Goal: Information Seeking & Learning: Learn about a topic

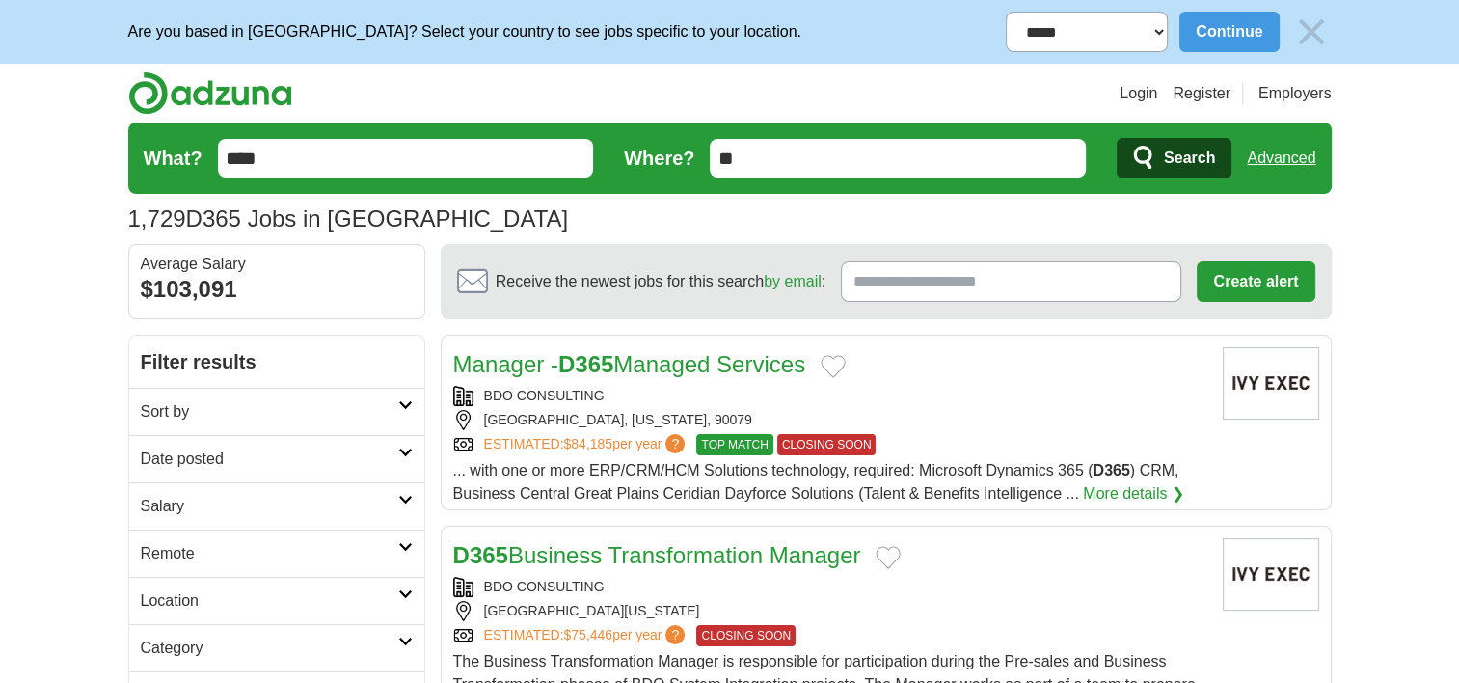
click at [324, 475] on link "Date posted" at bounding box center [276, 458] width 295 height 47
click at [224, 505] on link "Last 24 hours" at bounding box center [277, 505] width 272 height 23
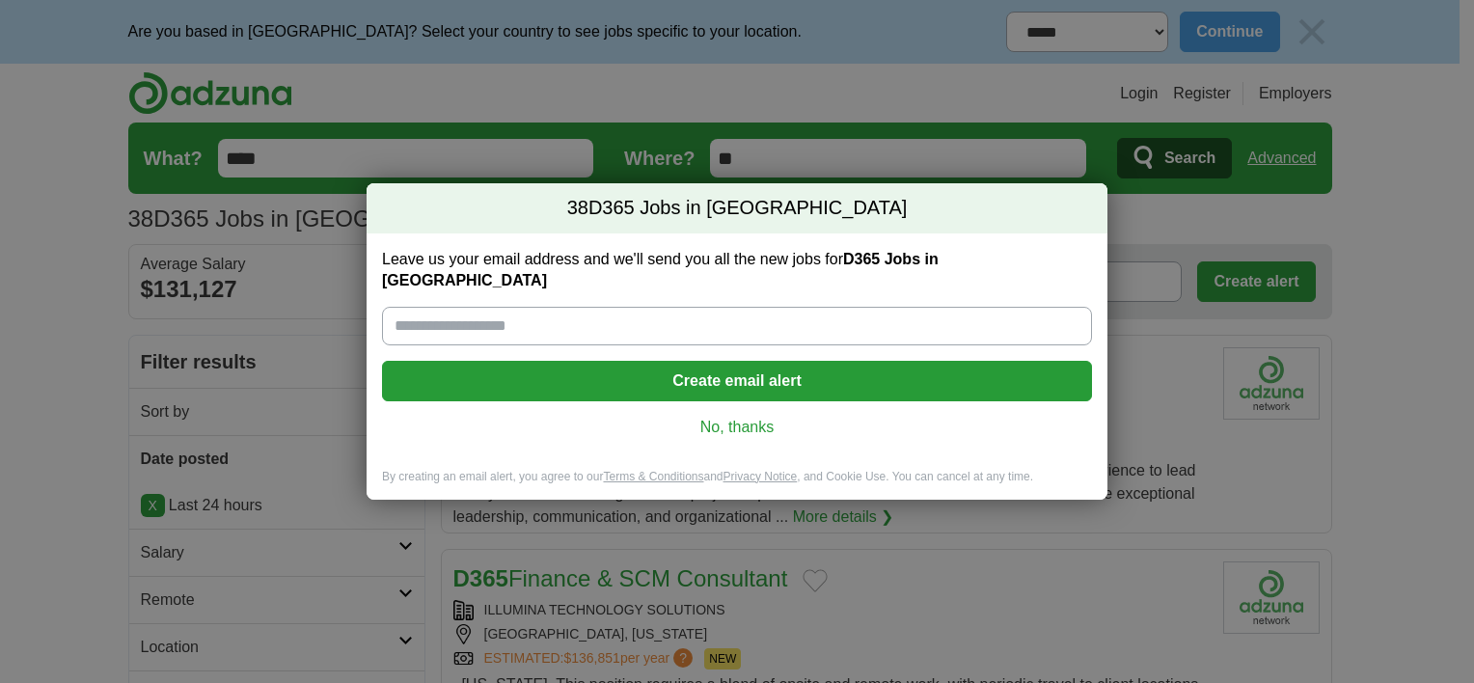
click at [762, 417] on link "No, thanks" at bounding box center [736, 427] width 679 height 21
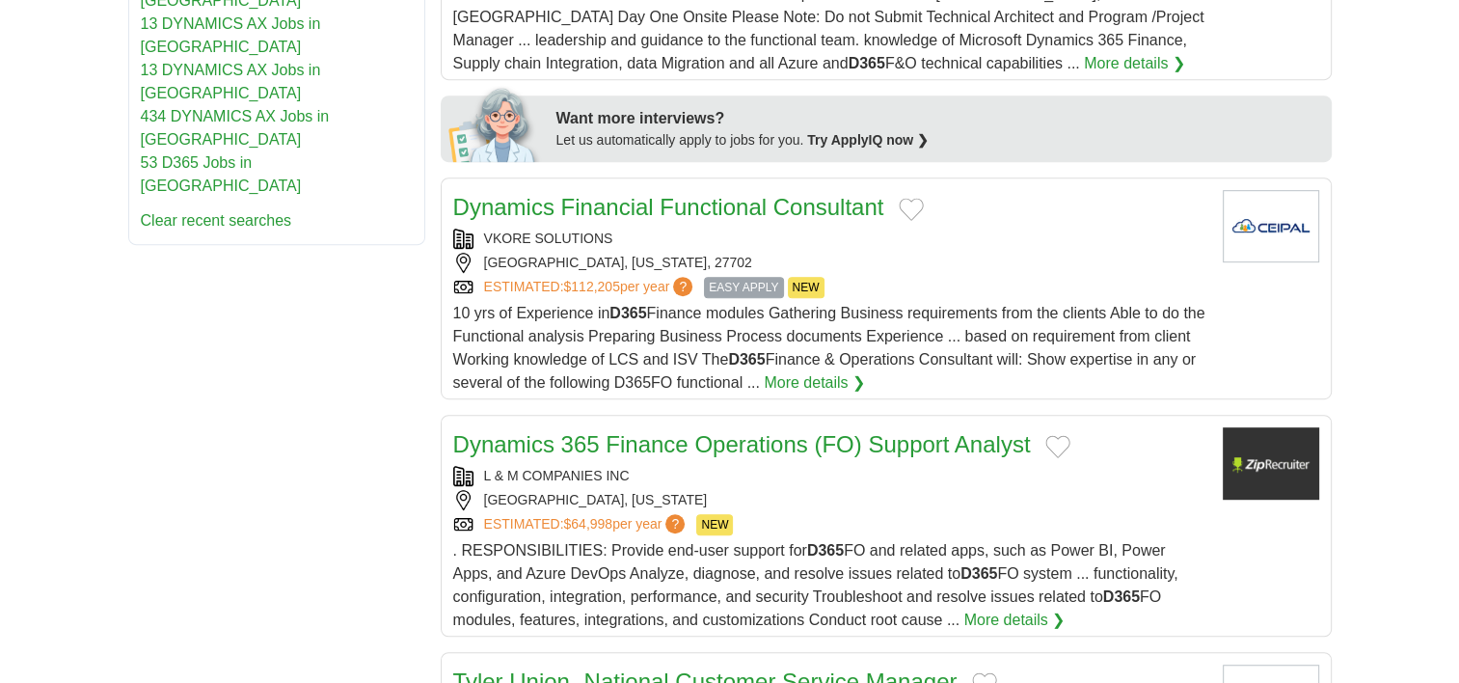
scroll to position [964, 0]
click at [941, 251] on div "[GEOGRAPHIC_DATA], [US_STATE], 27702" at bounding box center [830, 261] width 754 height 20
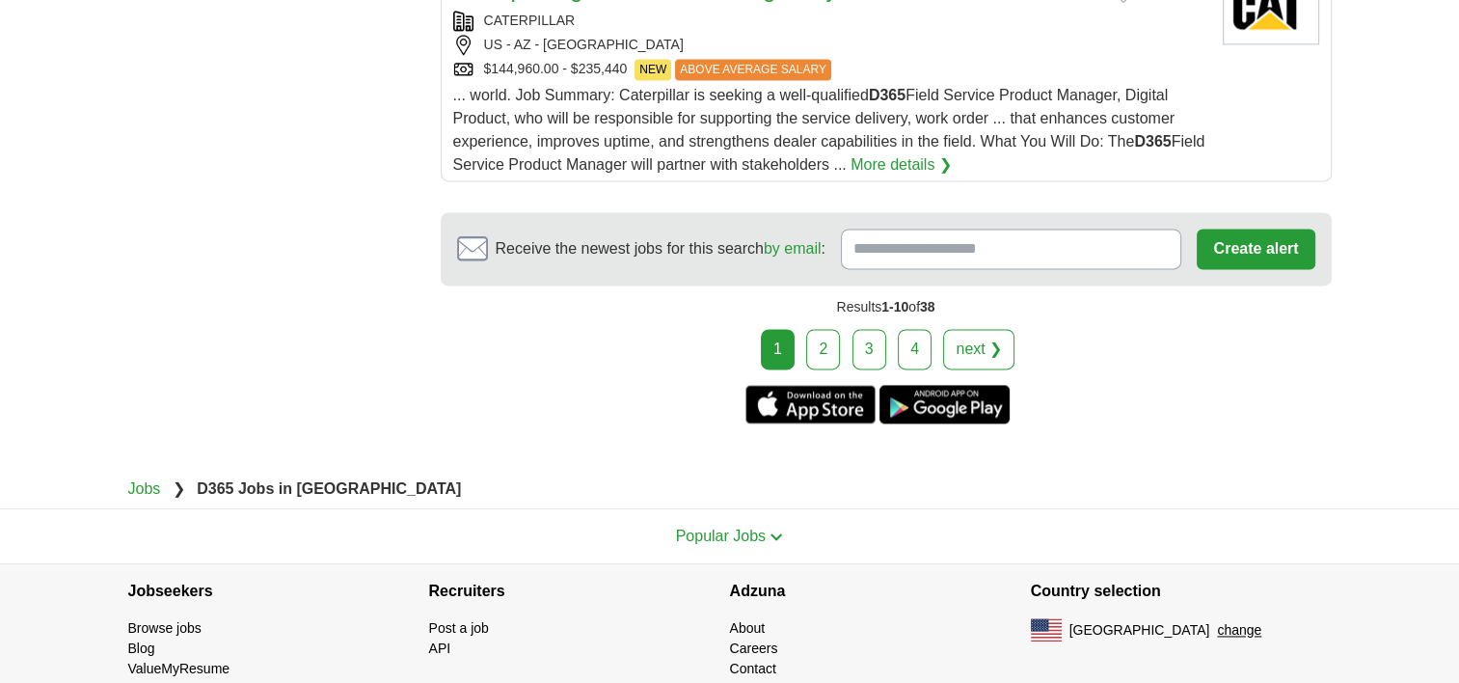
scroll to position [2700, 0]
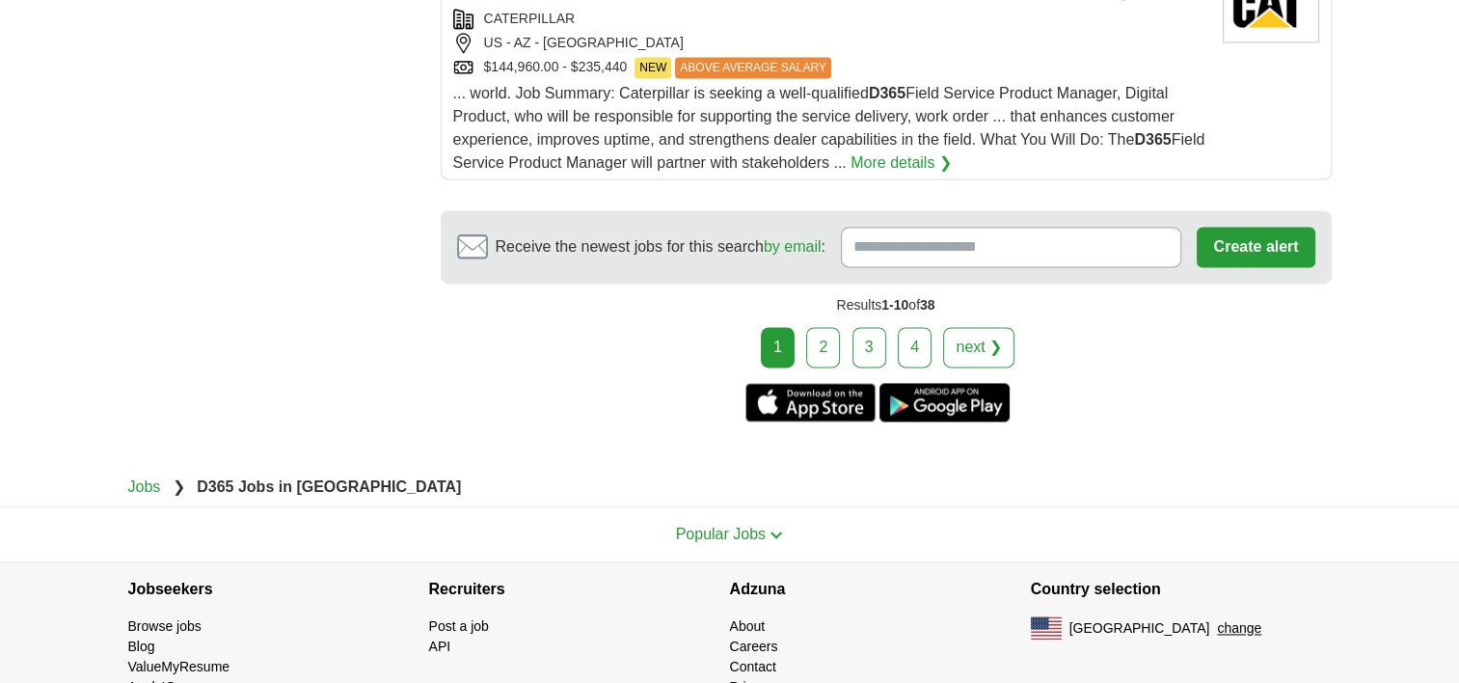
click at [835, 348] on link "2" at bounding box center [823, 347] width 34 height 41
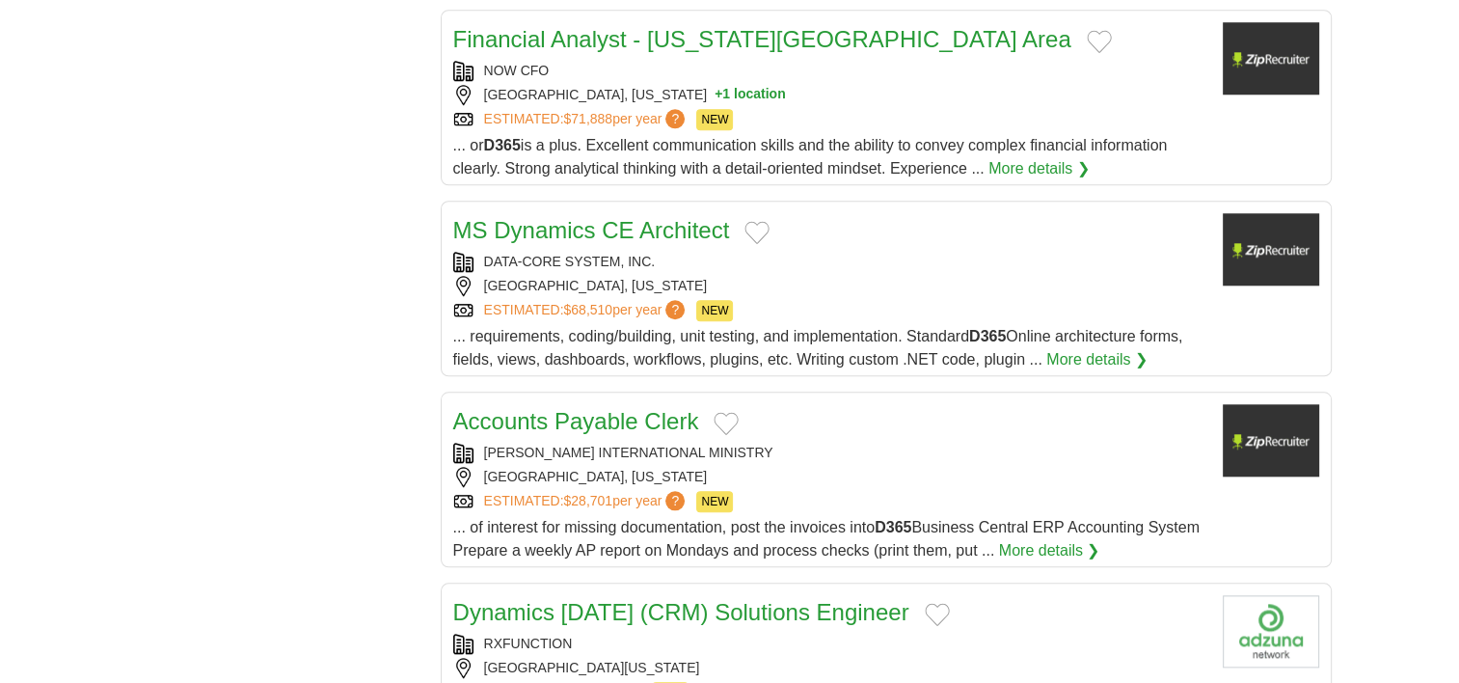
scroll to position [2122, 0]
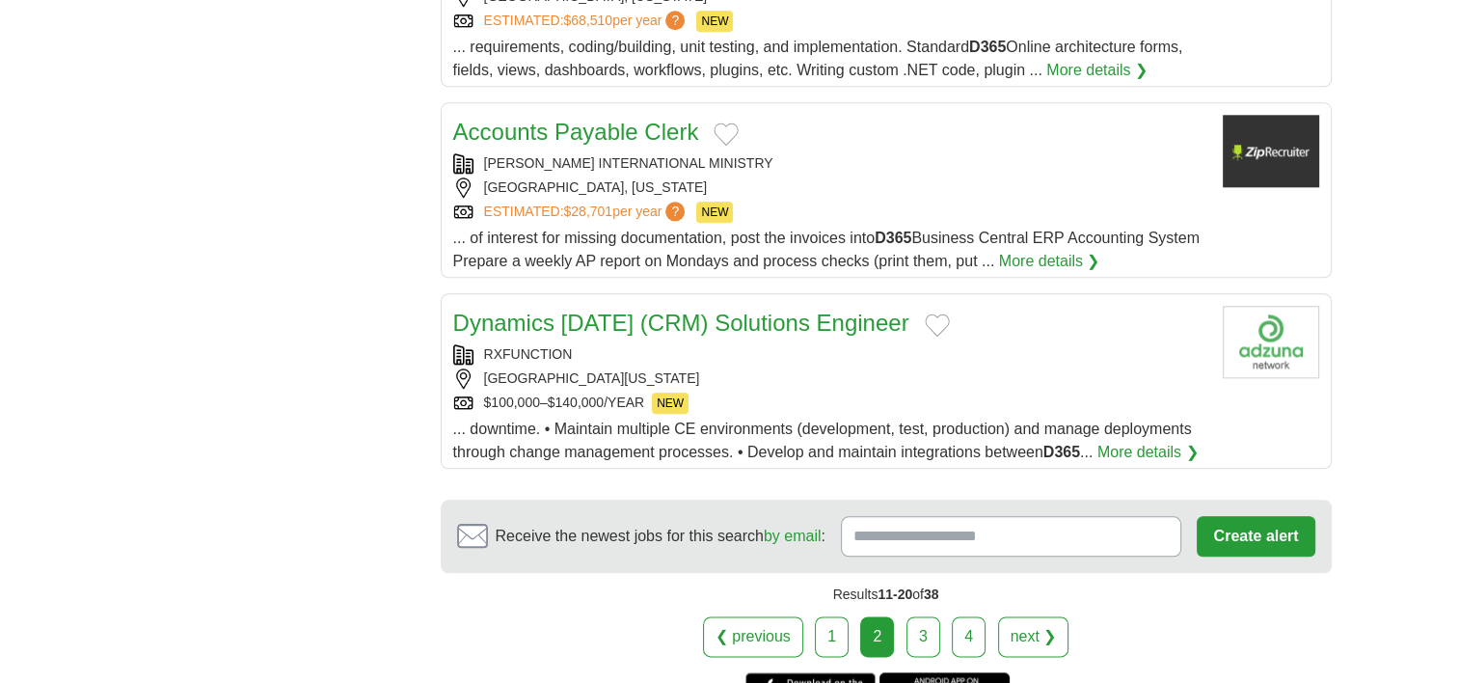
click at [922, 616] on link "3" at bounding box center [924, 636] width 34 height 41
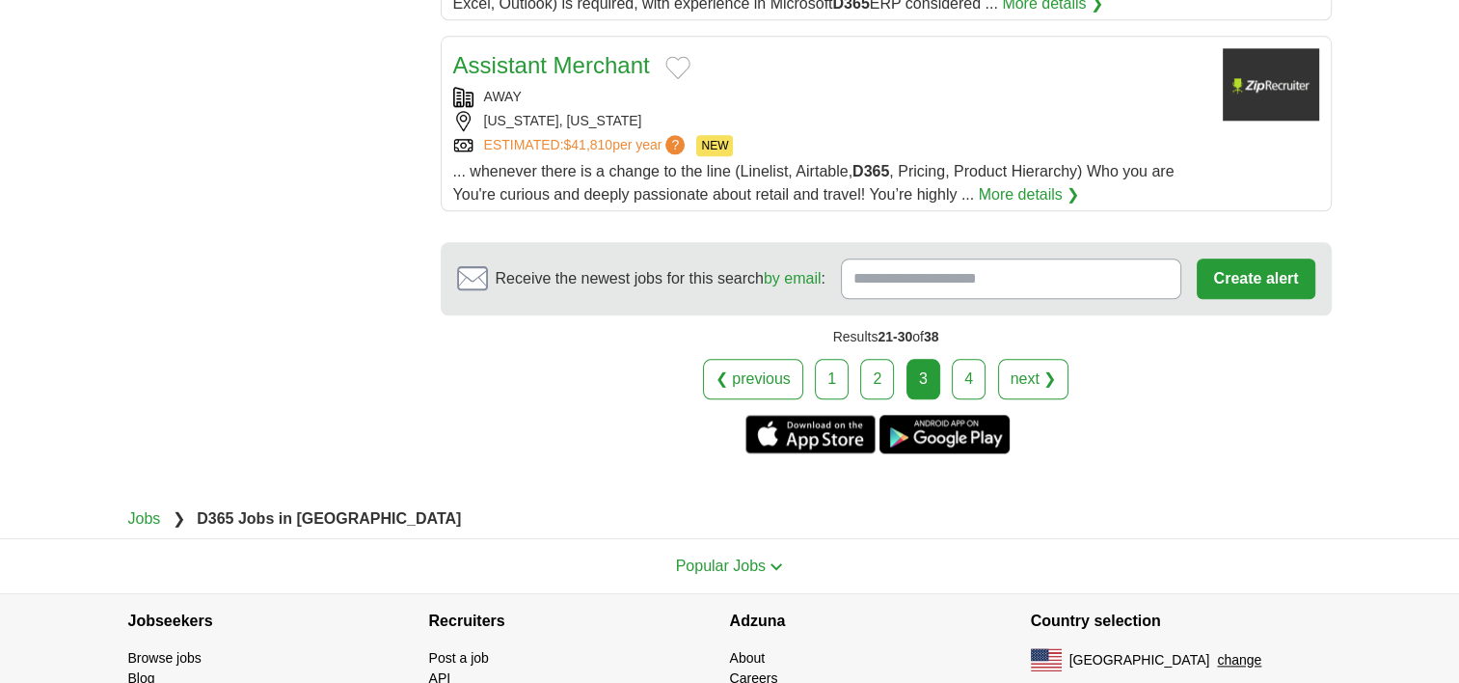
scroll to position [2218, 0]
click at [966, 358] on link "4" at bounding box center [969, 378] width 34 height 41
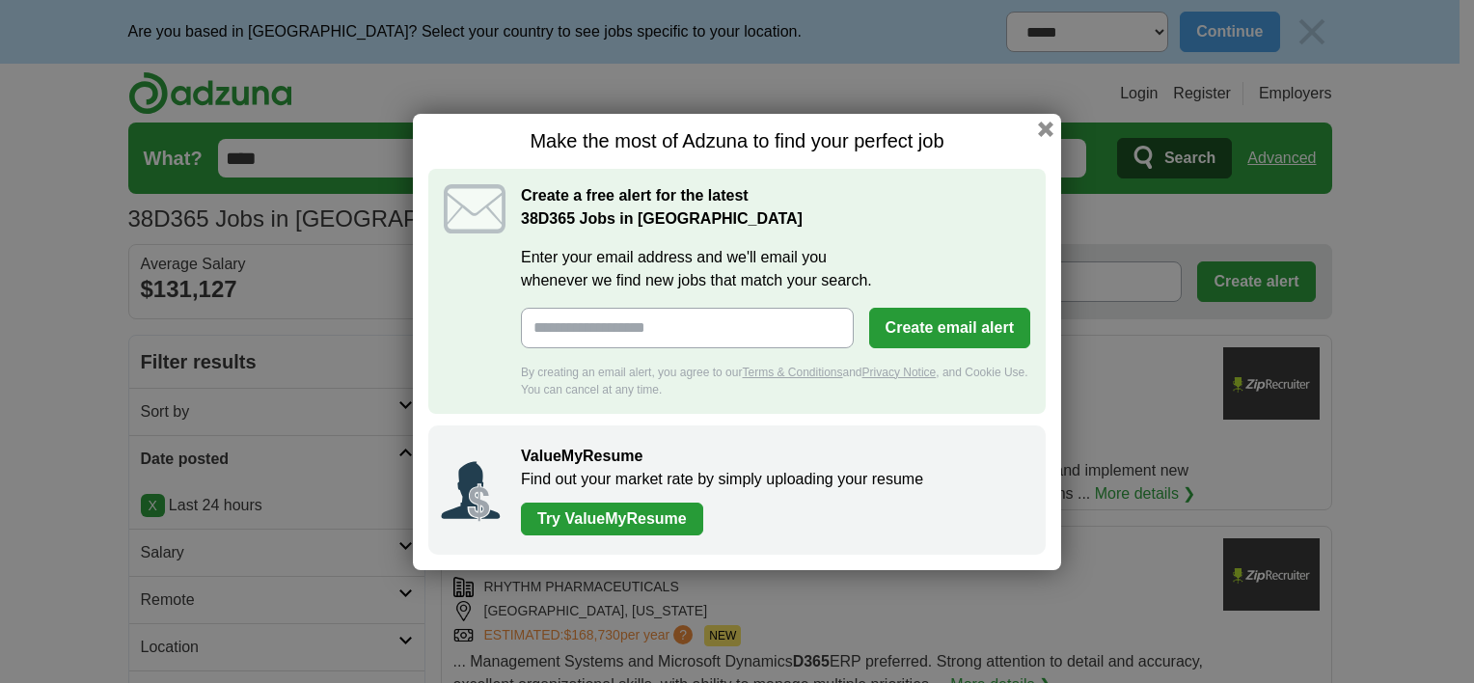
click at [1047, 114] on div "Make the most of Adzuna to find your perfect job Create a free alert for the la…" at bounding box center [737, 342] width 648 height 456
click at [1043, 124] on button "button" at bounding box center [1045, 128] width 21 height 21
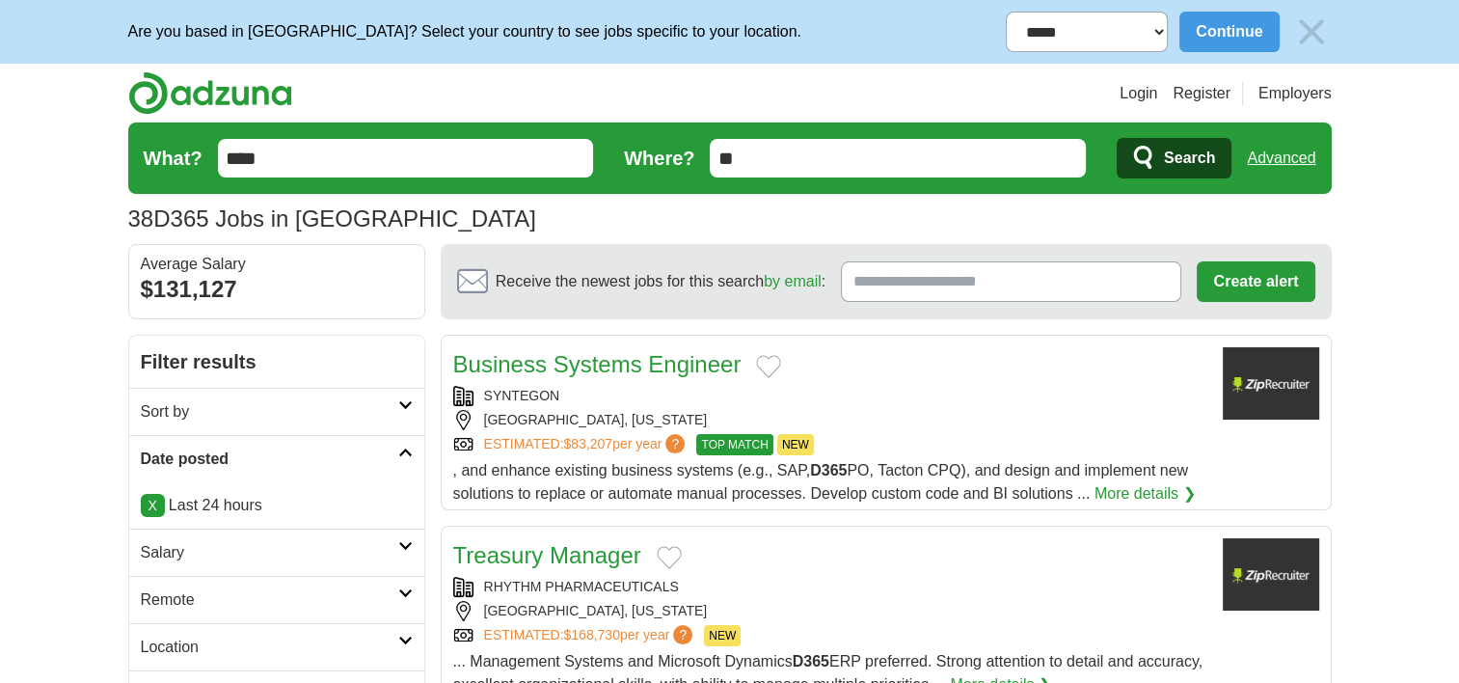
drag, startPoint x: 299, startPoint y: 161, endPoint x: 239, endPoint y: 160, distance: 59.8
click at [239, 160] on input "****" at bounding box center [406, 158] width 376 height 39
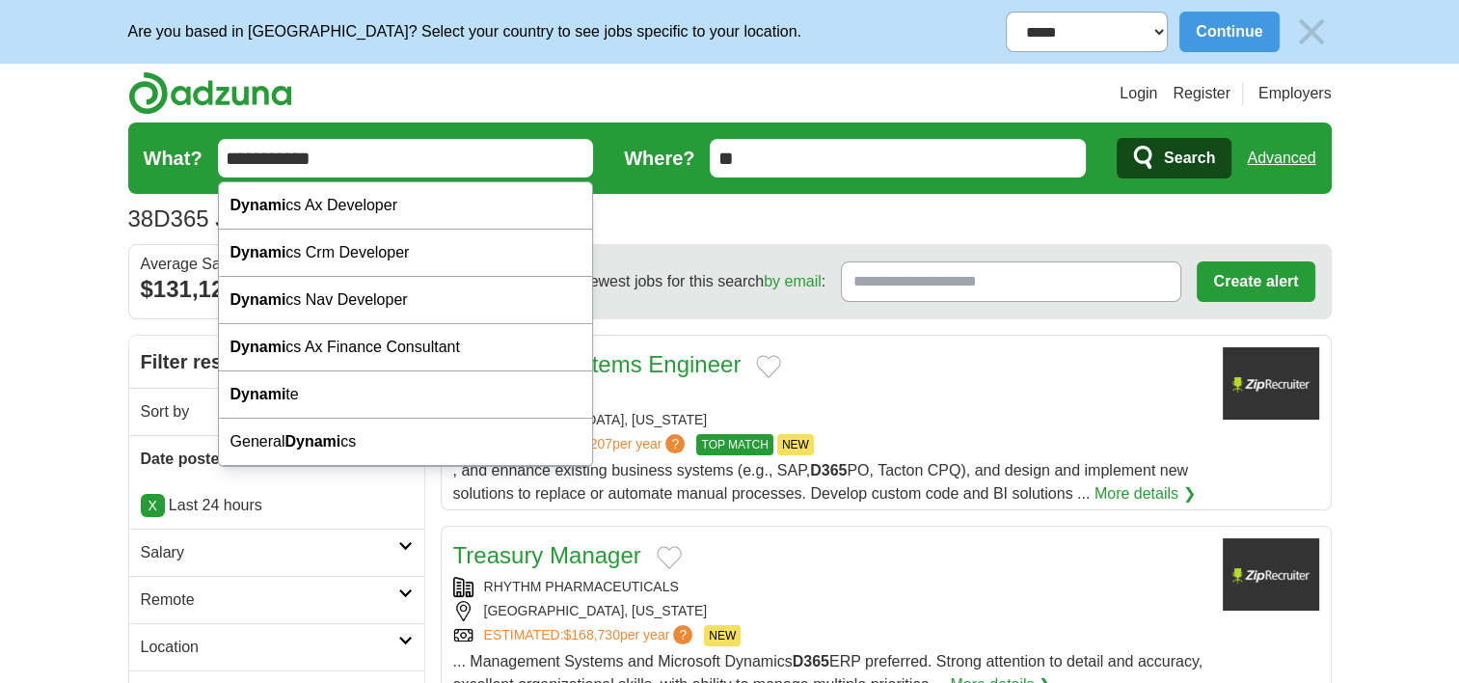
type input "**********"
click at [1117, 138] on button "Search" at bounding box center [1174, 158] width 115 height 41
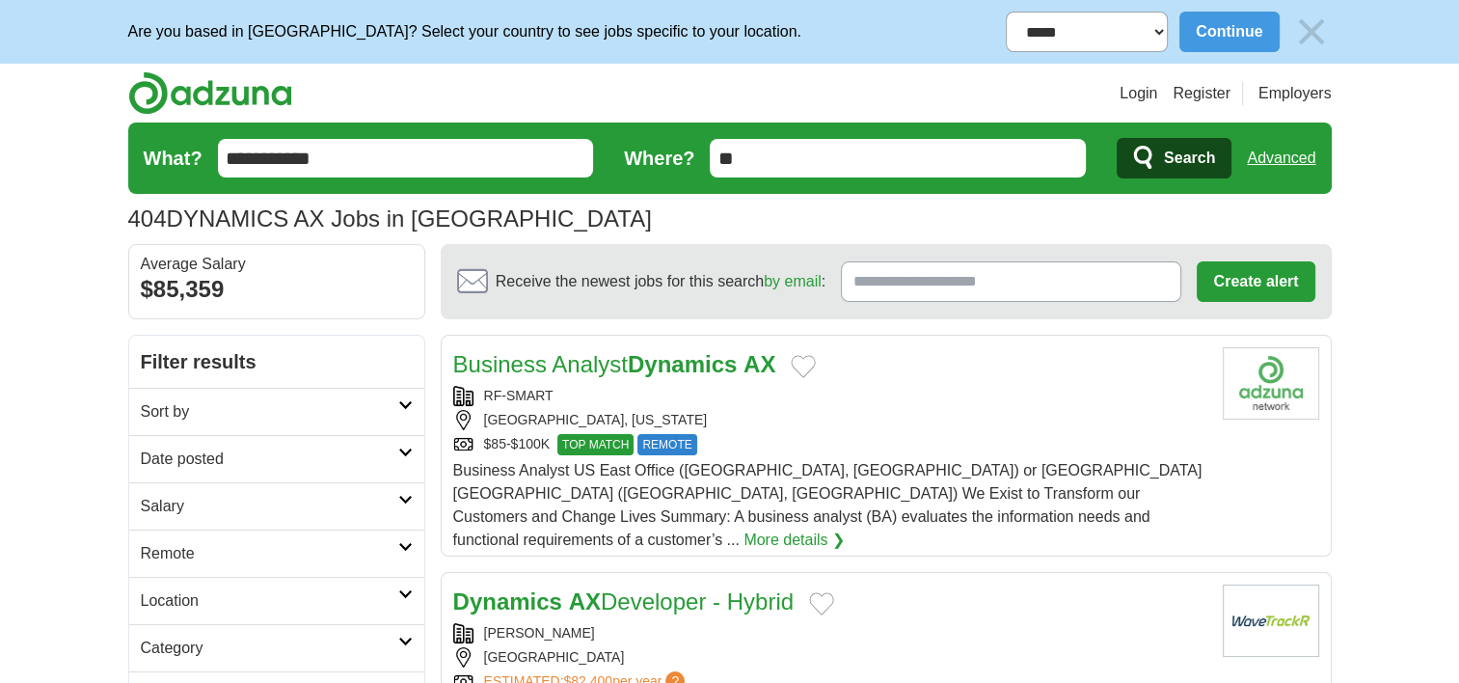
click at [258, 462] on h2 "Date posted" at bounding box center [270, 459] width 258 height 23
click at [175, 499] on link "Last 24 hours" at bounding box center [277, 505] width 272 height 23
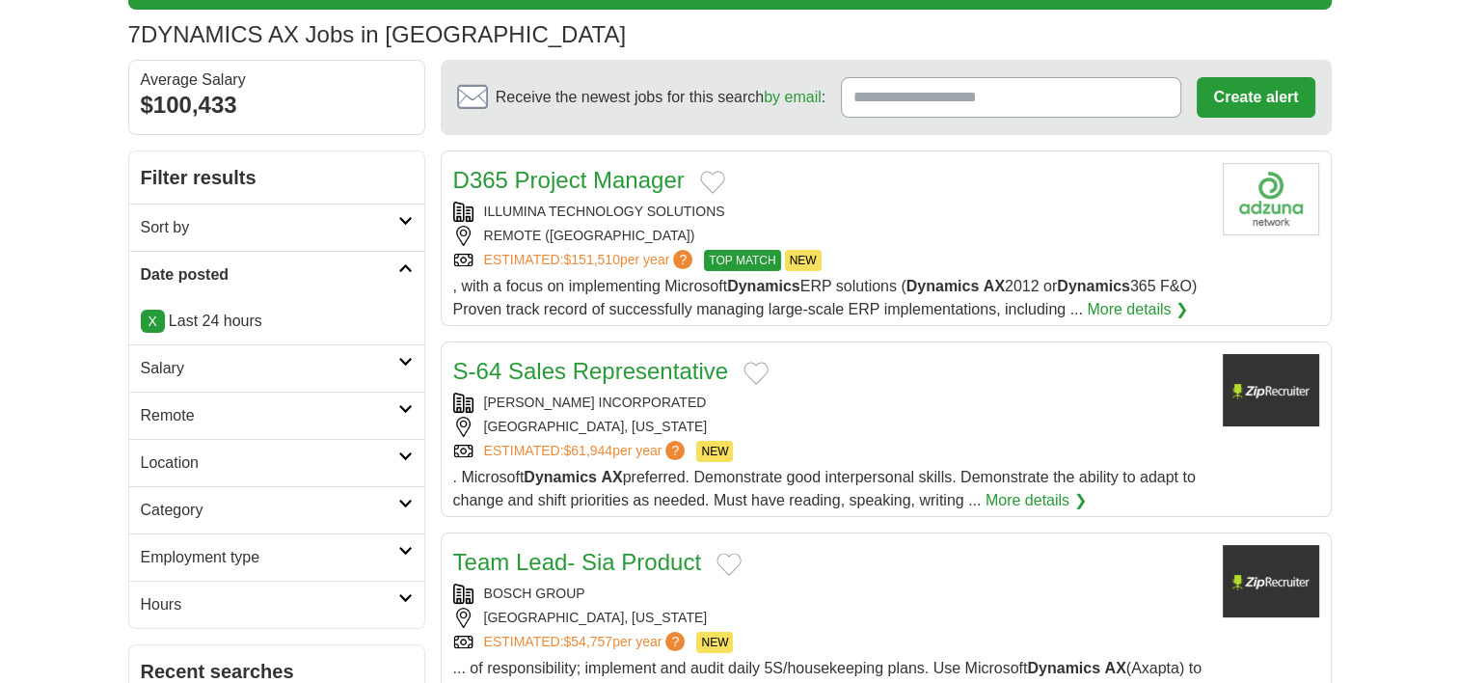
scroll to position [193, 0]
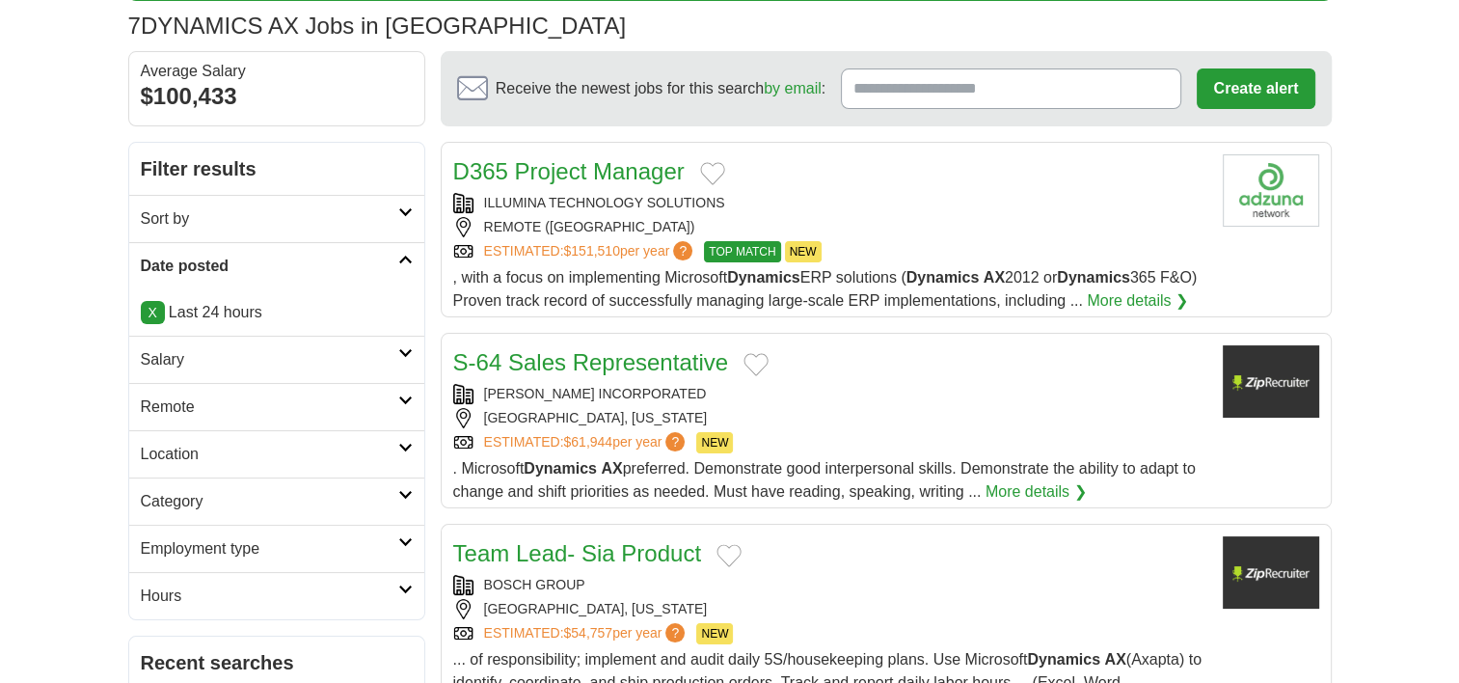
click at [920, 292] on span ", with a focus on implementing Microsoft Dynamics ERP solutions ( Dynamics AX 2…" at bounding box center [825, 289] width 745 height 40
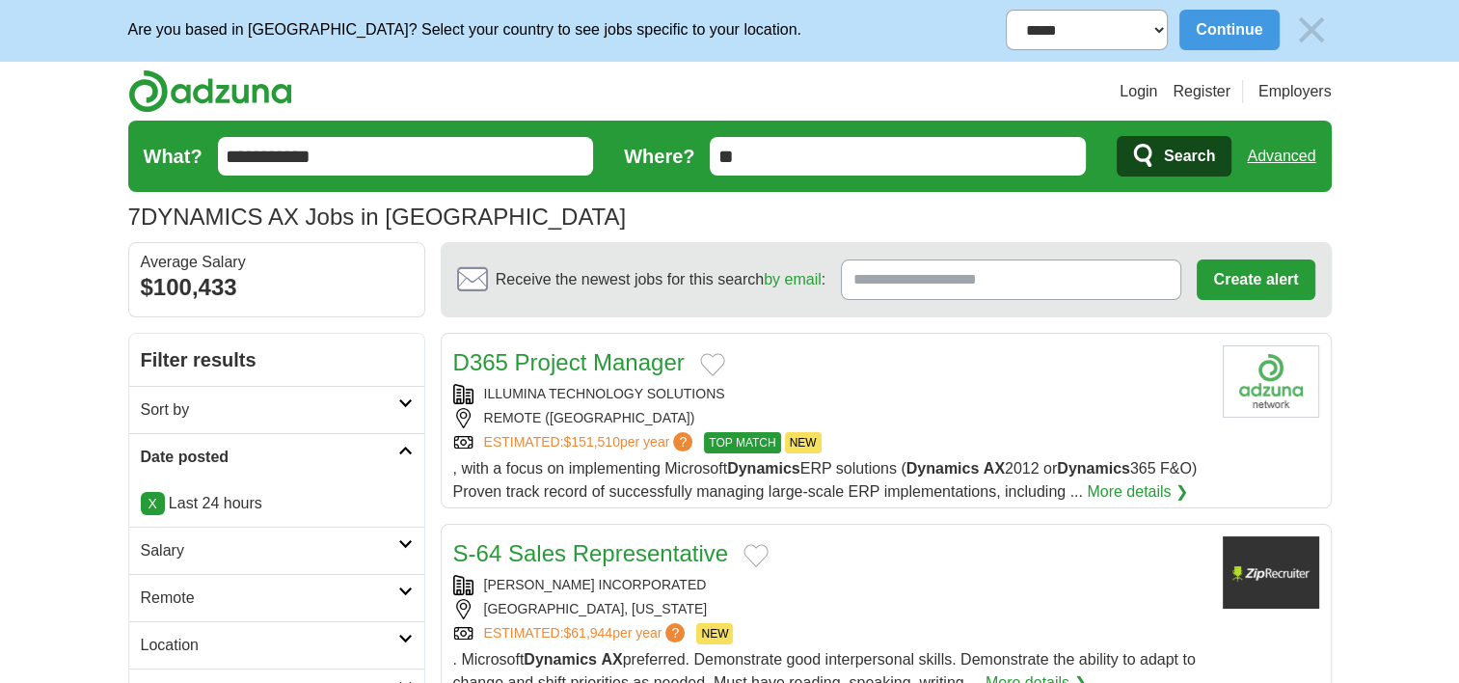
scroll to position [0, 0]
